Goal: Navigation & Orientation: Find specific page/section

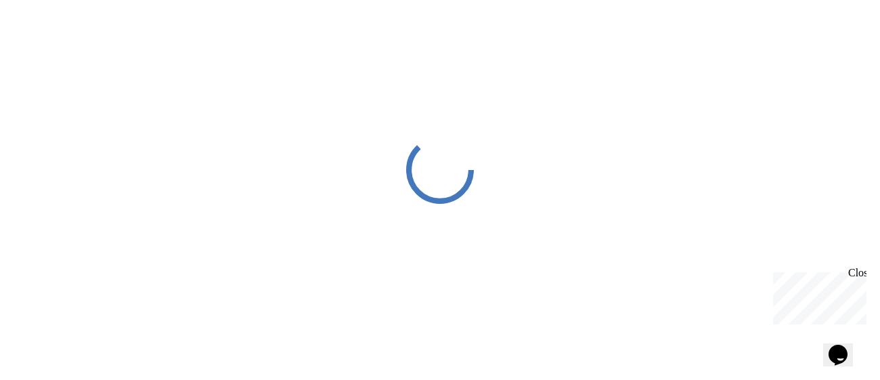
click at [862, 276] on div "Close" at bounding box center [857, 275] width 17 height 17
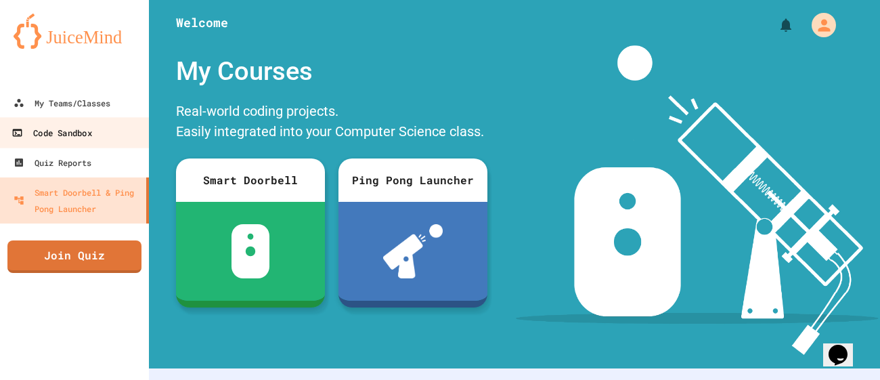
click at [60, 144] on link "Code Sandbox" at bounding box center [75, 132] width 154 height 30
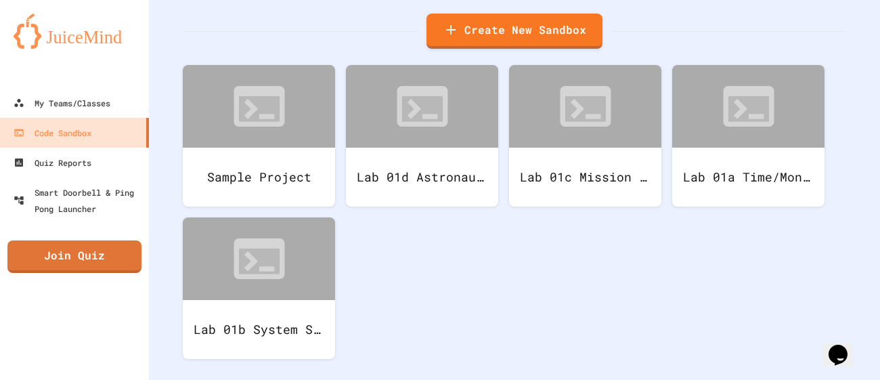
scroll to position [88, 0]
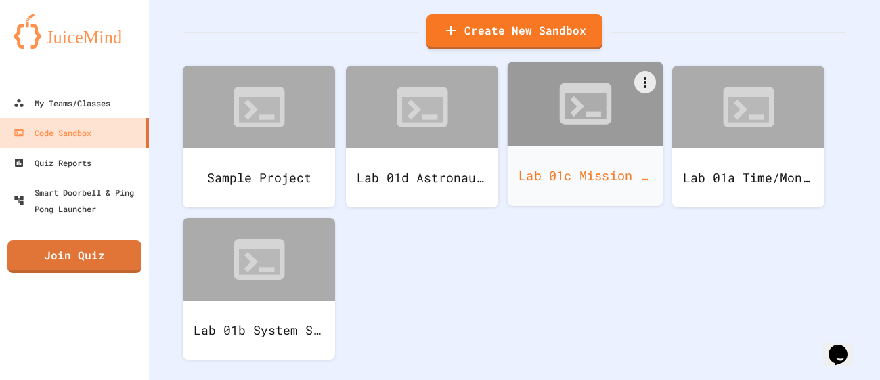
click at [578, 185] on div "Lab 01c Mission Log with border" at bounding box center [586, 176] width 156 height 60
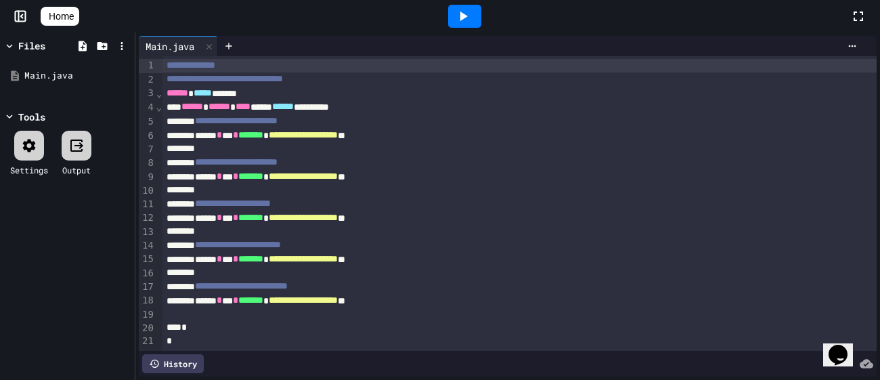
click at [74, 19] on span "Home" at bounding box center [61, 16] width 25 height 14
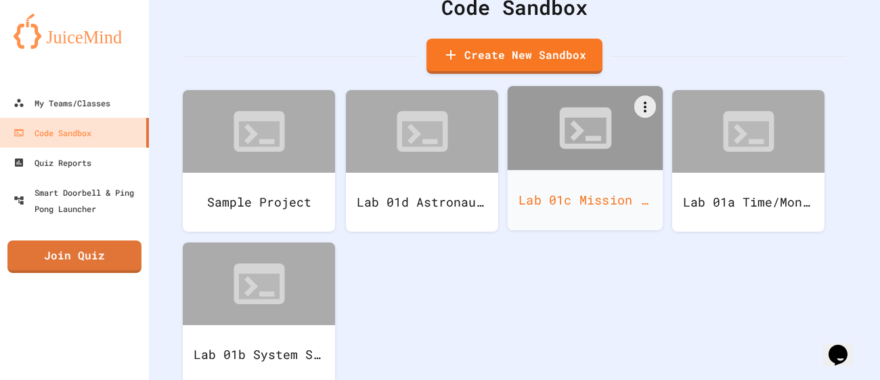
scroll to position [86, 0]
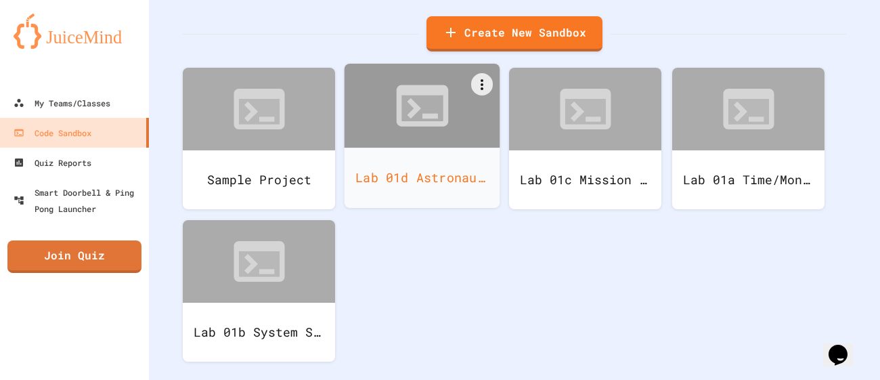
click at [391, 178] on div "Lab 01d Astronaut Info" at bounding box center [423, 178] width 156 height 60
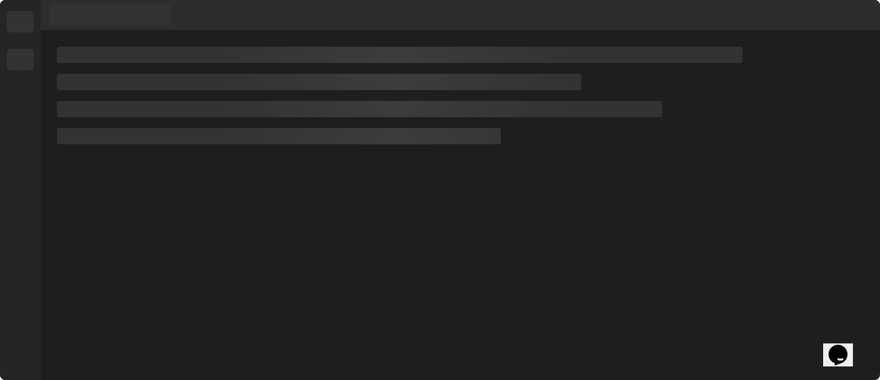
click at [391, 178] on div at bounding box center [461, 204] width 840 height 349
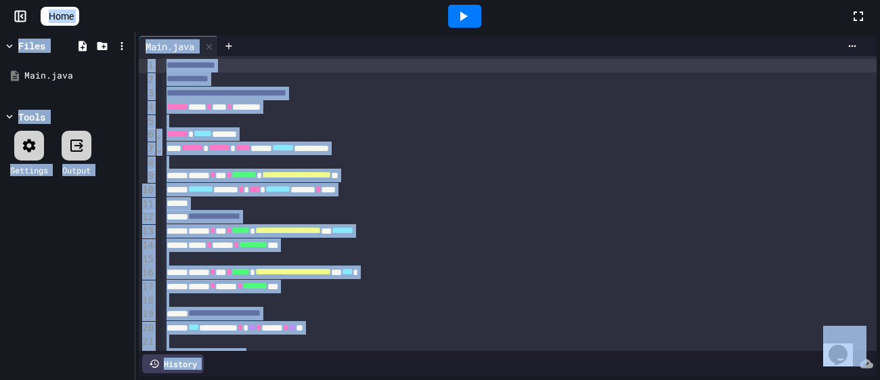
click at [331, 178] on span "**********" at bounding box center [296, 174] width 69 height 9
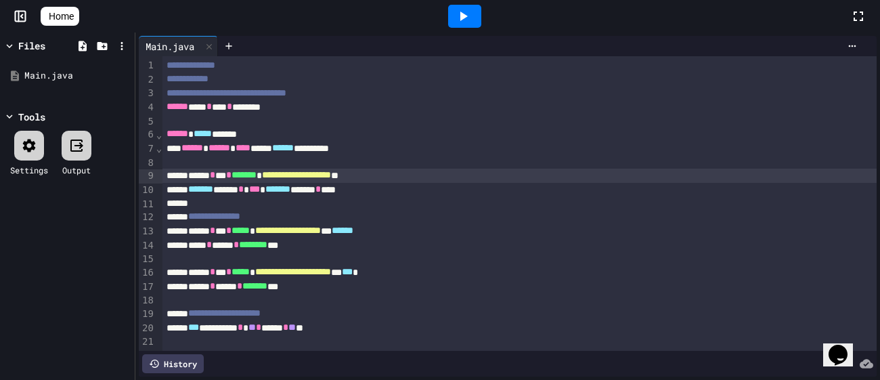
click at [46, 16] on icon at bounding box center [46, 16] width 0 height 0
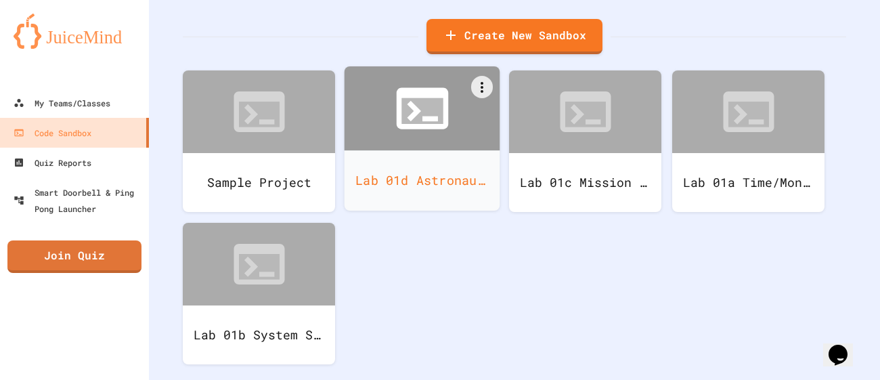
scroll to position [79, 0]
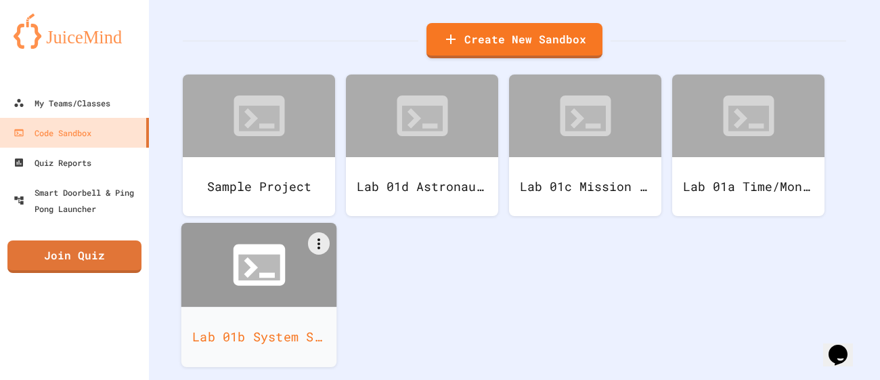
click at [280, 272] on icon at bounding box center [259, 264] width 52 height 41
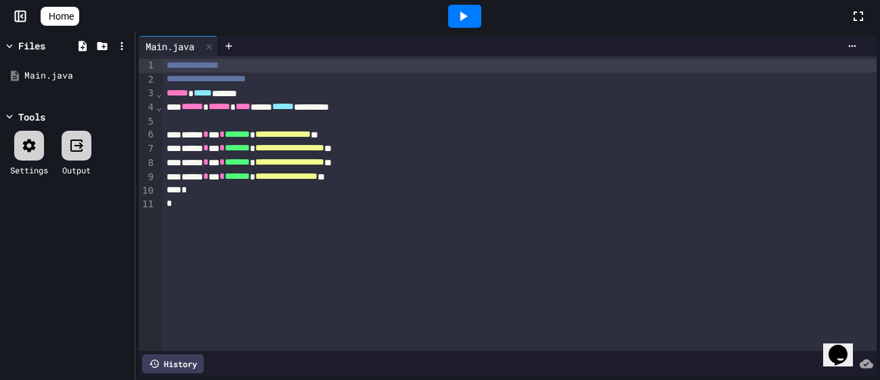
click at [74, 11] on span "Home" at bounding box center [61, 16] width 25 height 14
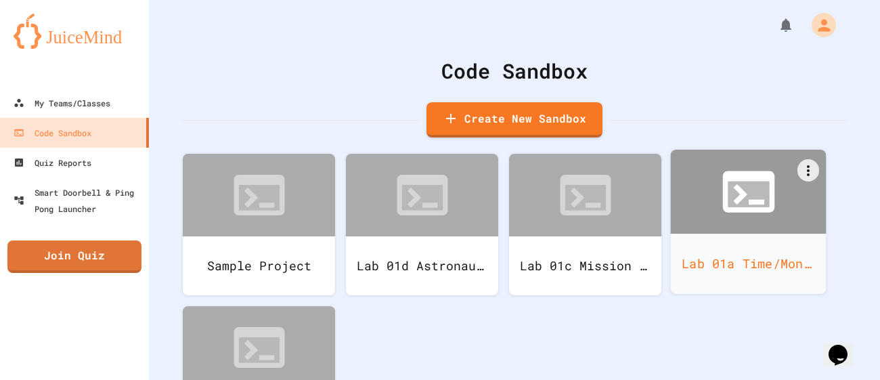
click at [770, 200] on icon at bounding box center [749, 191] width 52 height 41
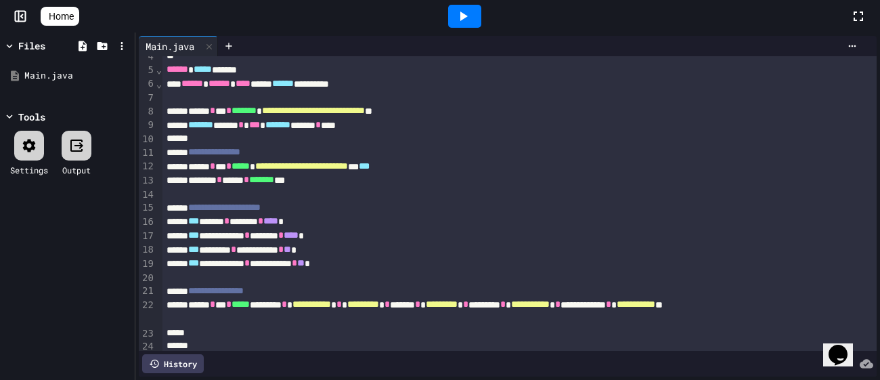
scroll to position [50, 0]
click at [74, 20] on span "Home" at bounding box center [61, 16] width 25 height 14
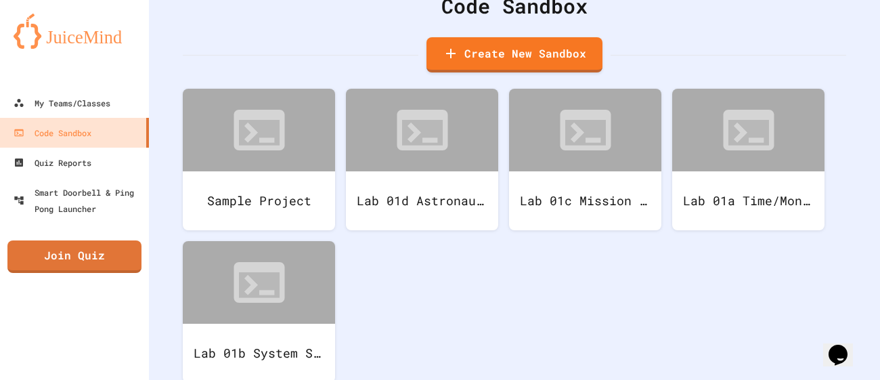
scroll to position [89, 0]
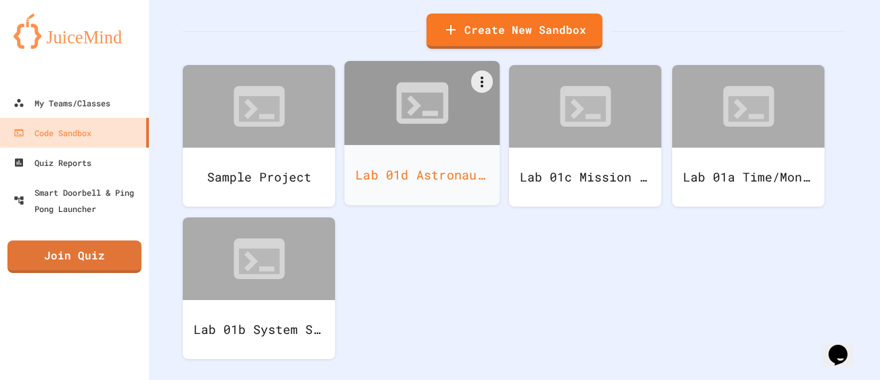
click at [366, 131] on div at bounding box center [423, 103] width 156 height 84
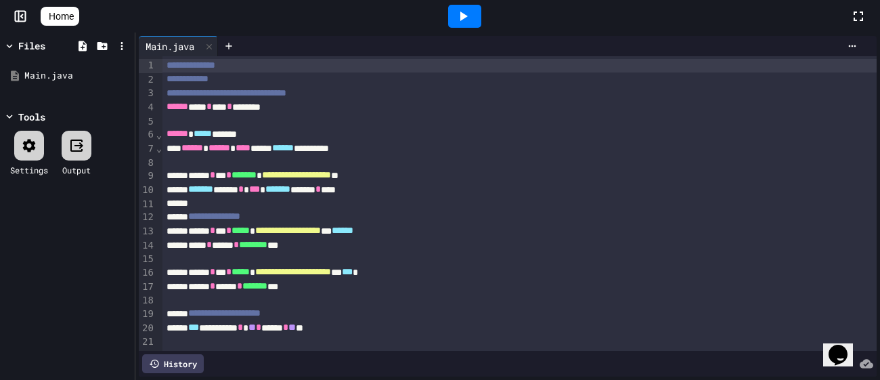
click at [74, 20] on span "Home" at bounding box center [61, 16] width 25 height 14
